Goal: Find specific page/section: Find specific page/section

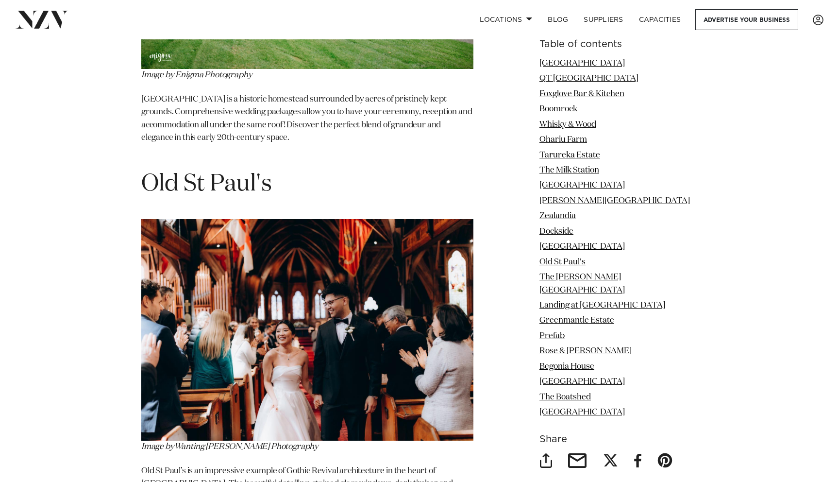
scroll to position [6088, 0]
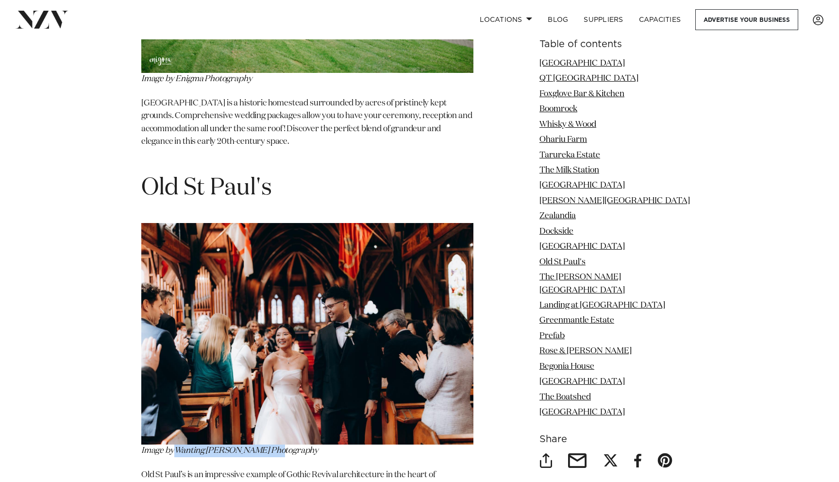
drag, startPoint x: 282, startPoint y: 368, endPoint x: 178, endPoint y: 374, distance: 104.6
click at [178, 374] on p "Image by Wanting Huang Photography" at bounding box center [307, 340] width 332 height 234
copy em "Wanting Huang Photography"
